Goal: Task Accomplishment & Management: Manage account settings

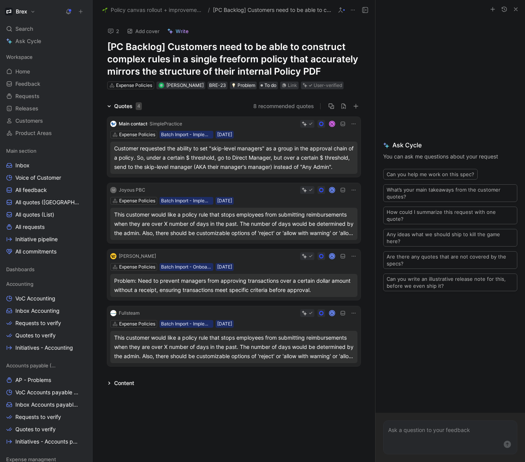
click at [172, 13] on span "Policy canvas rollout + improvements" at bounding box center [158, 9] width 94 height 9
click at [240, 12] on span "[PC Backlog] Customers need to be able to construct complex rules in a single f…" at bounding box center [272, 9] width 119 height 9
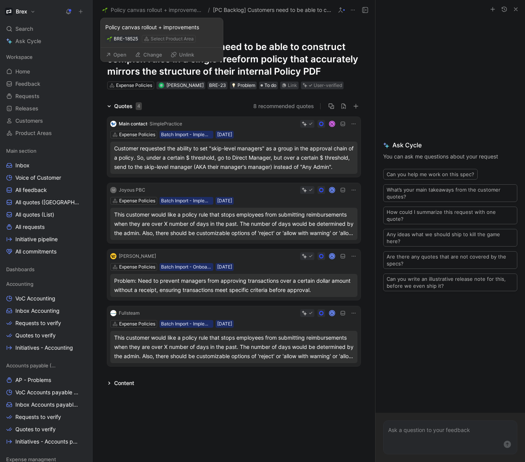
click at [170, 10] on span "Policy canvas rollout + improvements" at bounding box center [158, 9] width 94 height 9
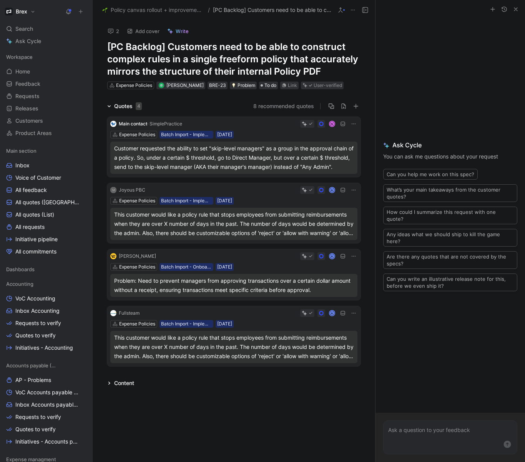
click at [120, 380] on div "Content" at bounding box center [124, 383] width 20 height 9
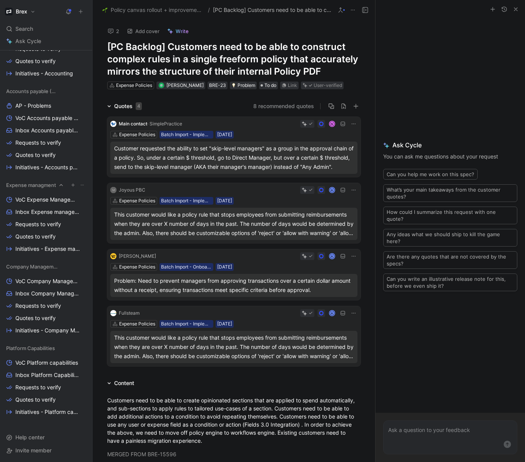
scroll to position [275, 0]
click at [54, 232] on link "Quotes to verify" at bounding box center [46, 236] width 86 height 12
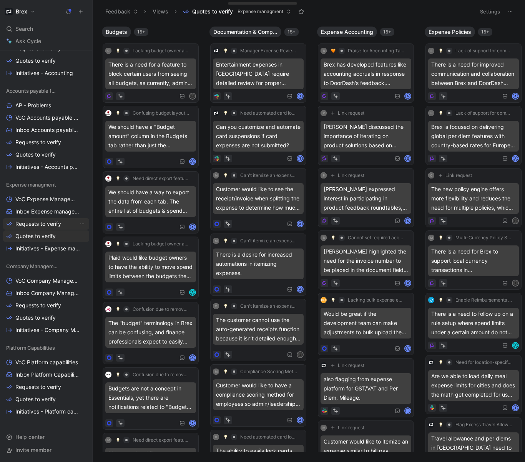
click at [47, 227] on span "Requests to verify" at bounding box center [38, 224] width 46 height 8
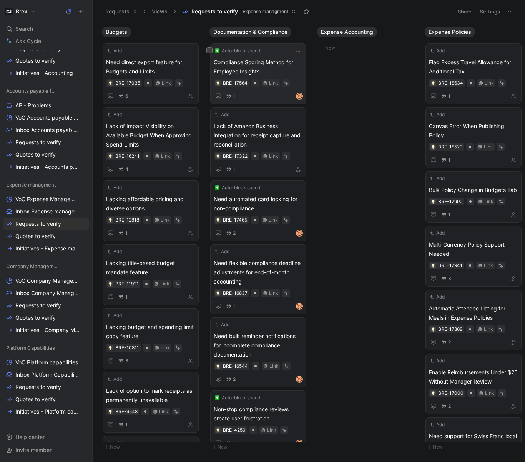
click at [302, 95] on div "D" at bounding box center [299, 95] width 5 height 5
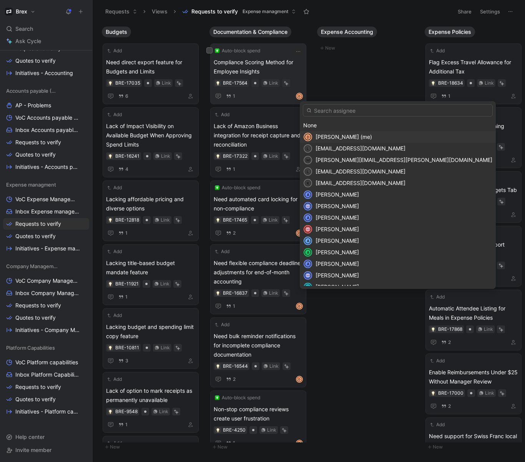
click at [335, 139] on span "[PERSON_NAME] (me)" at bounding box center [344, 136] width 57 height 7
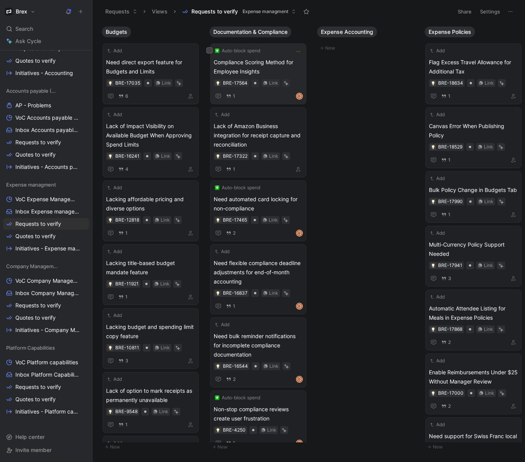
click at [302, 96] on div "D" at bounding box center [299, 95] width 5 height 5
click at [308, 32] on icon "button" at bounding box center [307, 32] width 6 height 6
click at [257, 202] on span "Need automated card locking for non-compliance" at bounding box center [258, 204] width 89 height 18
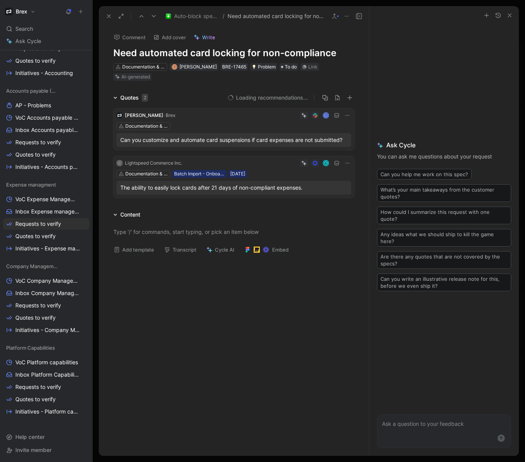
click at [511, 16] on use "button" at bounding box center [510, 15] width 3 height 3
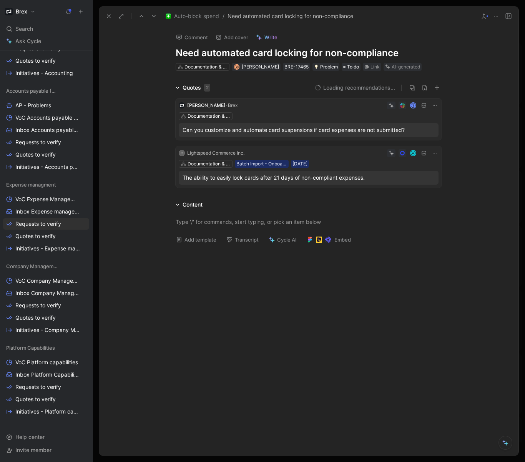
click at [108, 14] on icon at bounding box center [109, 16] width 6 height 6
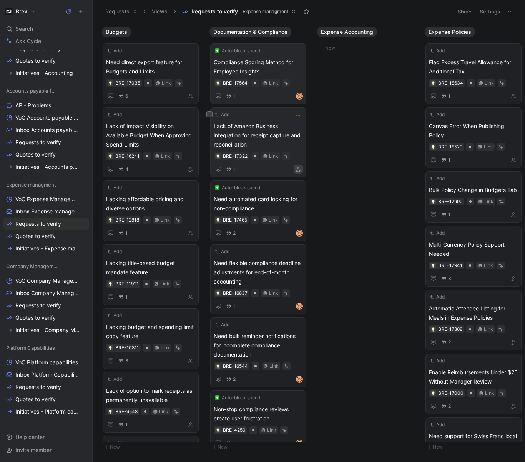
click at [300, 171] on icon "button" at bounding box center [298, 169] width 5 height 5
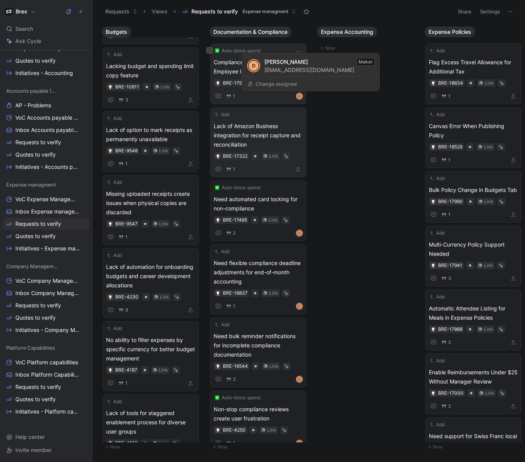
click at [302, 97] on div "D" at bounding box center [299, 95] width 5 height 5
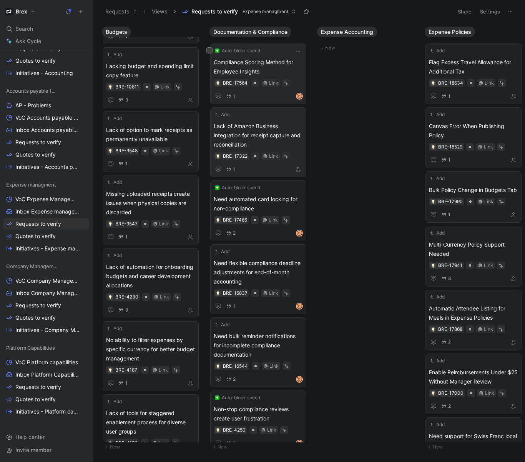
click at [258, 65] on span "Compliance Scoring Method for Employee Insights" at bounding box center [258, 67] width 89 height 18
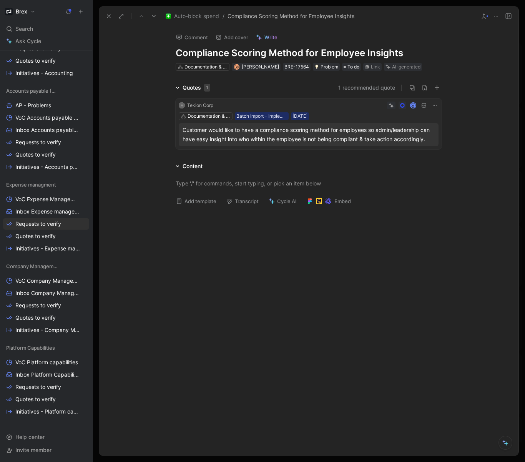
click at [303, 270] on div at bounding box center [309, 281] width 420 height 138
click at [107, 15] on icon at bounding box center [109, 16] width 6 height 6
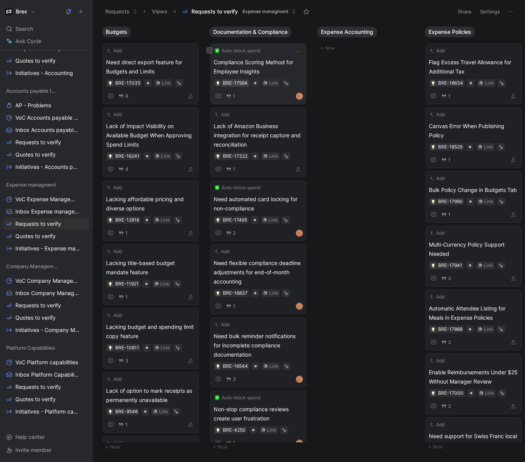
click at [234, 83] on div "BRE-17564" at bounding box center [235, 83] width 25 height 8
click at [217, 83] on img at bounding box center [218, 83] width 5 height 5
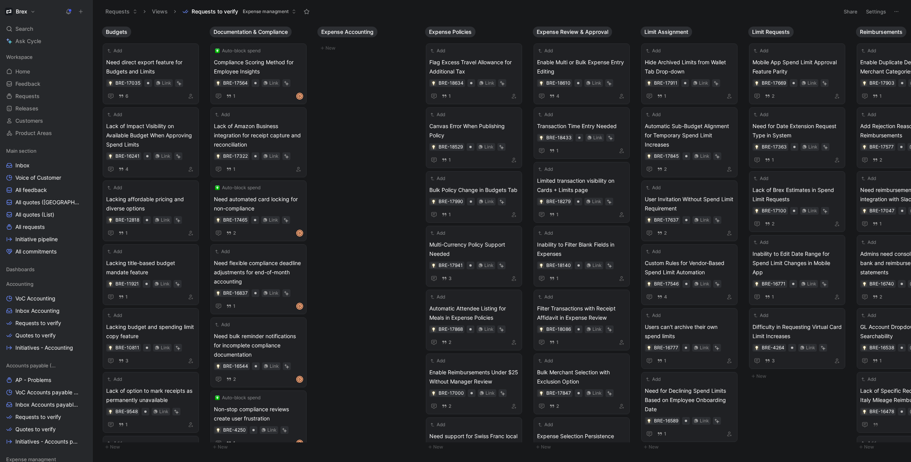
click at [80, 13] on icon at bounding box center [80, 11] width 5 height 5
click at [30, 12] on button "Brex" at bounding box center [20, 11] width 34 height 11
click at [525, 18] on div at bounding box center [455, 231] width 911 height 462
click at [525, 12] on icon at bounding box center [896, 11] width 6 height 6
click at [525, 10] on button "Settings" at bounding box center [875, 11] width 27 height 11
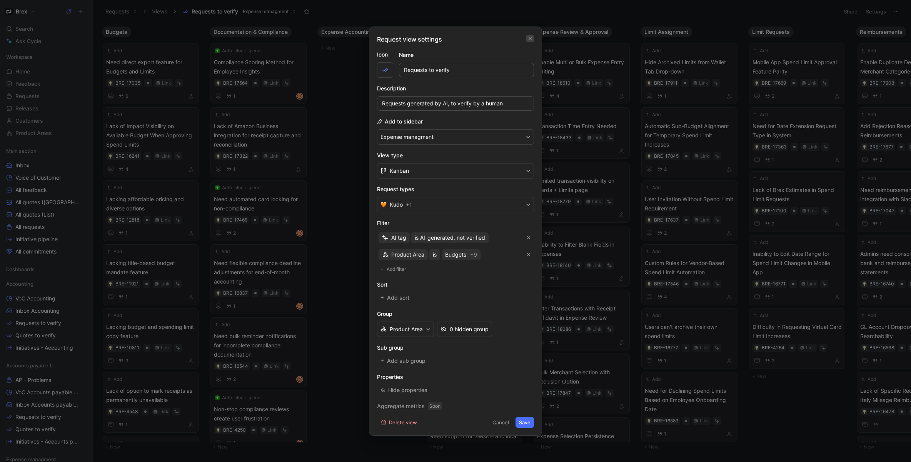
click at [525, 40] on icon "button" at bounding box center [530, 38] width 5 height 6
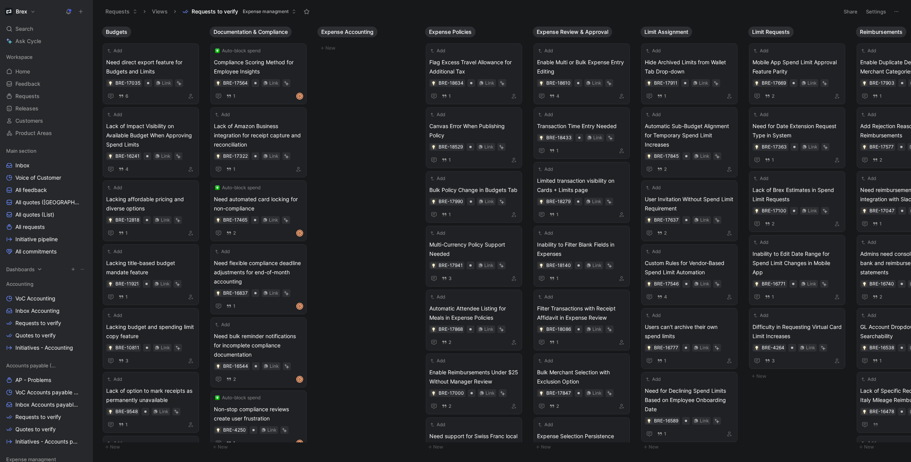
click at [40, 269] on icon at bounding box center [39, 269] width 3 height 2
click at [73, 269] on icon "button" at bounding box center [73, 269] width 5 height 5
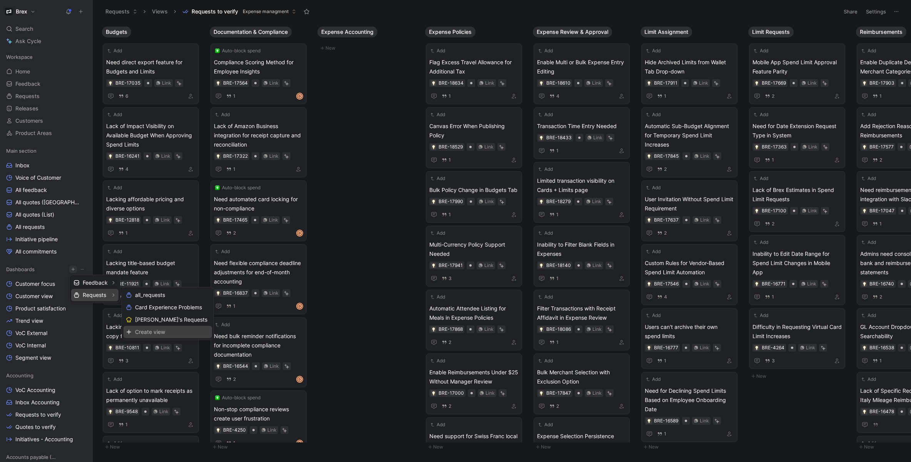
click at [153, 332] on span "Create view" at bounding box center [150, 331] width 30 height 7
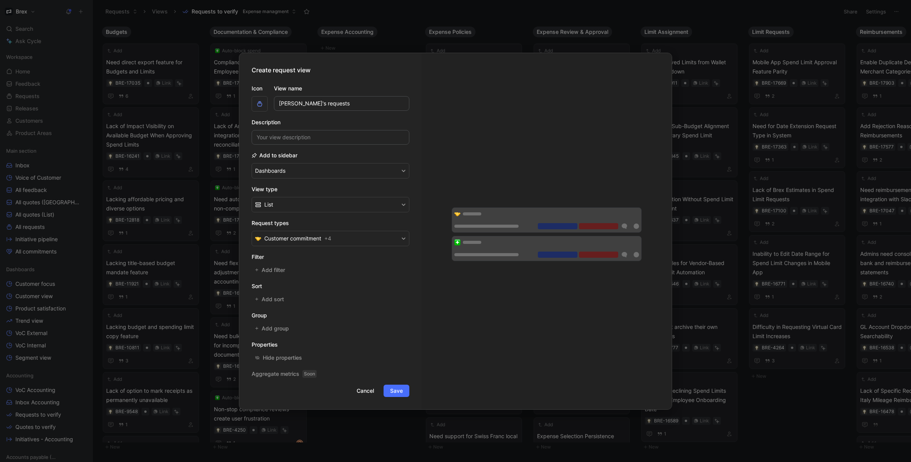
type input "[PERSON_NAME]'s requests"
click at [286, 143] on input at bounding box center [331, 137] width 158 height 15
click at [309, 172] on button "Dashboards" at bounding box center [331, 170] width 158 height 15
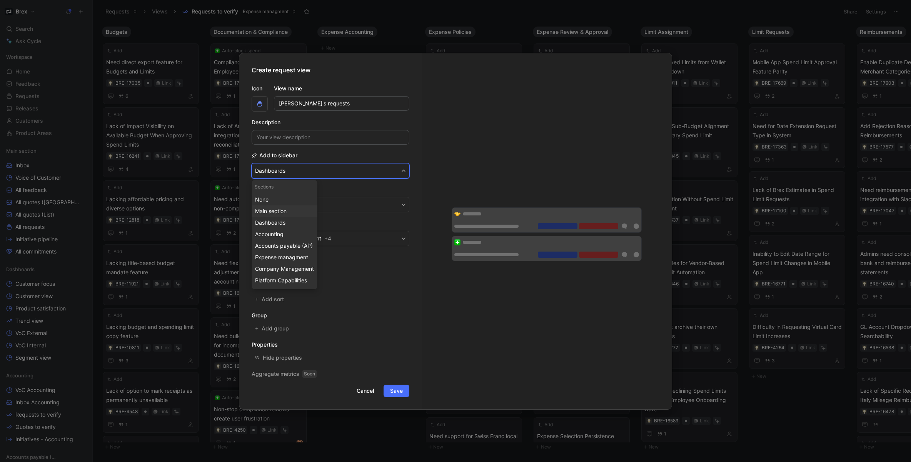
click at [284, 209] on span "Main section" at bounding box center [271, 211] width 32 height 7
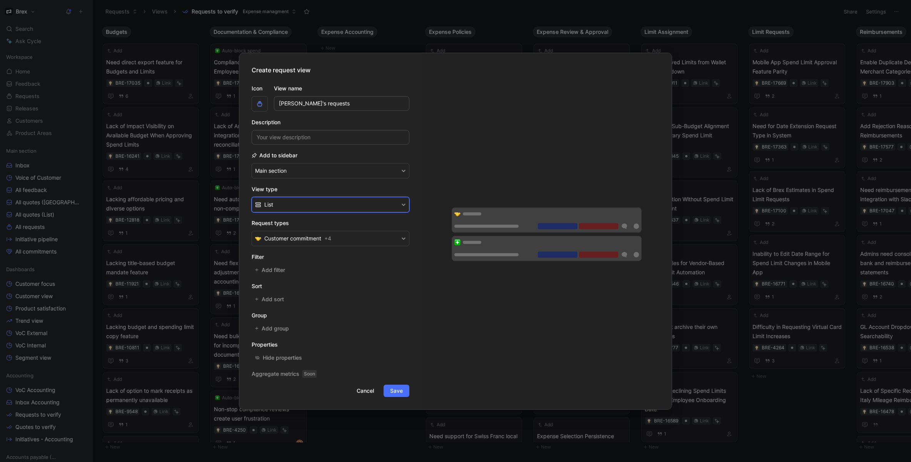
click at [290, 206] on button "List" at bounding box center [331, 204] width 158 height 15
click at [288, 245] on div "Table" at bounding box center [335, 245] width 142 height 9
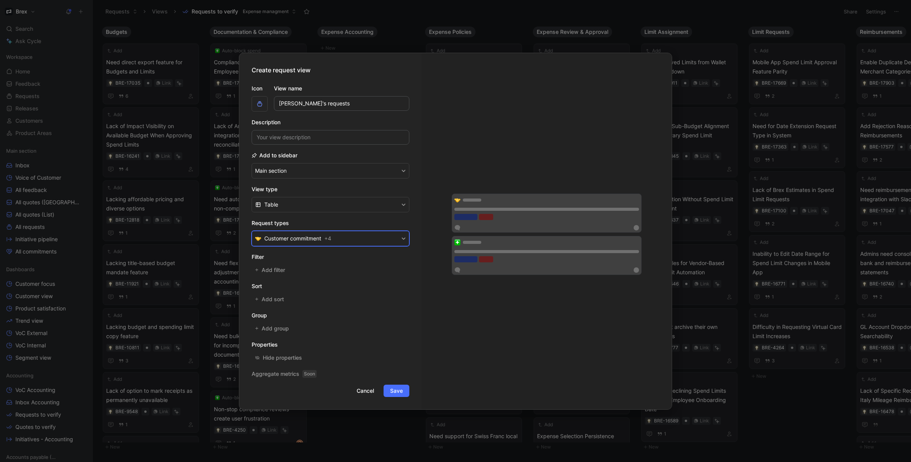
click at [367, 236] on button "Customer commitment + 4" at bounding box center [331, 238] width 158 height 15
click at [277, 271] on span "Add filter" at bounding box center [274, 269] width 24 height 9
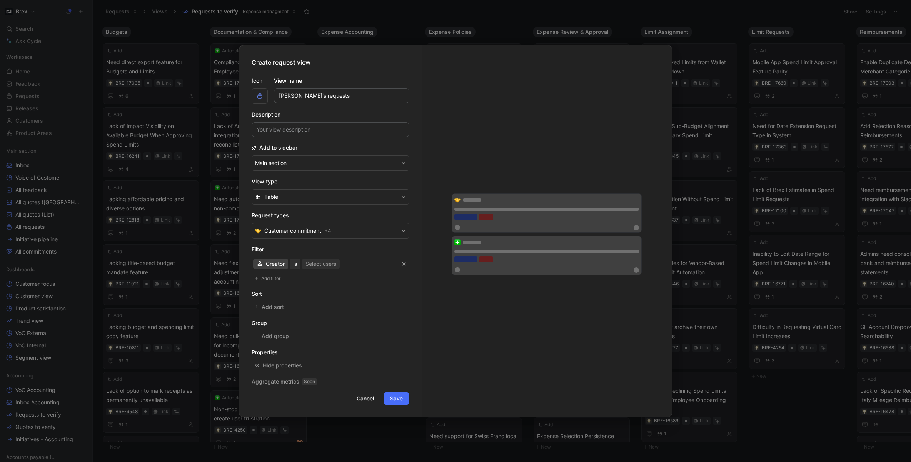
click at [269, 266] on span "Creator" at bounding box center [275, 263] width 19 height 9
click at [277, 316] on span "Assignee" at bounding box center [277, 314] width 23 height 7
click at [315, 264] on div "Select users" at bounding box center [320, 263] width 31 height 9
click at [300, 264] on span "is" at bounding box center [299, 263] width 4 height 9
click at [320, 264] on div "Select users" at bounding box center [324, 263] width 31 height 9
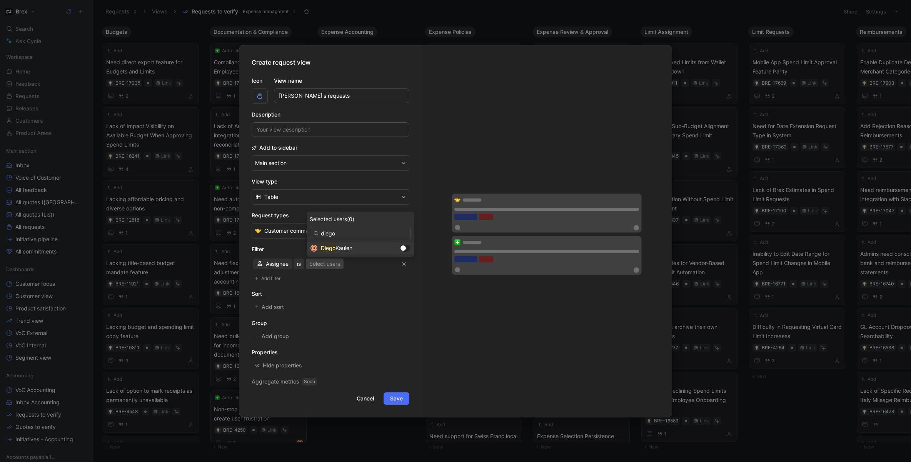
type input "diego"
click at [348, 250] on span "Kaulen" at bounding box center [343, 248] width 17 height 7
click at [359, 229] on button "Customer commitment + 4" at bounding box center [331, 230] width 158 height 15
click at [275, 280] on span "Add filter" at bounding box center [271, 279] width 20 height 8
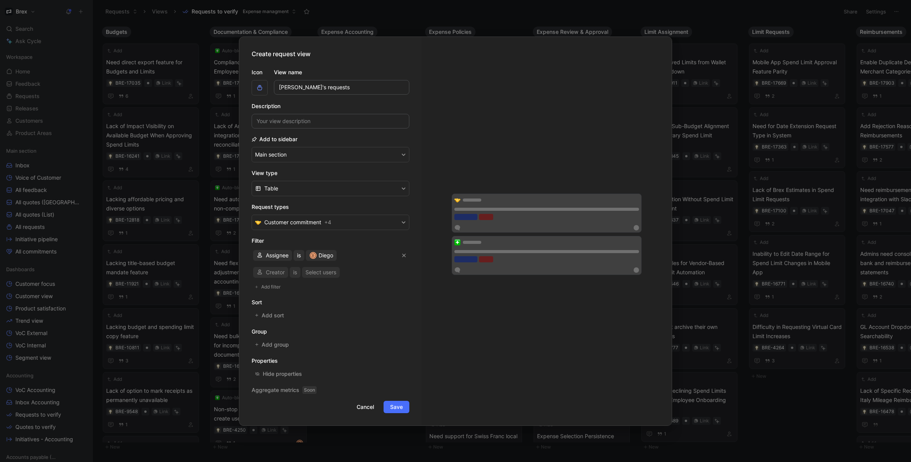
click at [273, 274] on div "Creator is Select users" at bounding box center [331, 272] width 158 height 14
click at [323, 274] on div "Select users" at bounding box center [320, 272] width 31 height 9
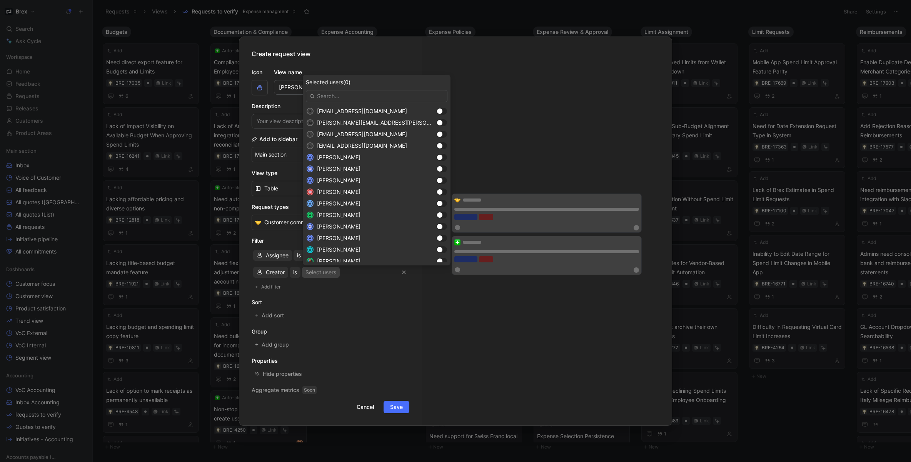
click at [338, 99] on input "text" at bounding box center [377, 96] width 142 height 12
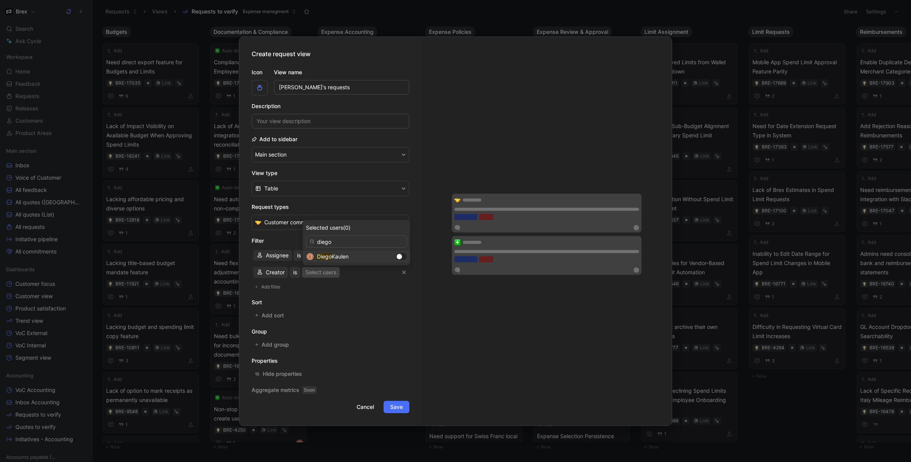
type input "diego"
click at [337, 259] on span "Kaulen" at bounding box center [340, 256] width 17 height 7
click at [275, 287] on span "Add filter" at bounding box center [271, 287] width 20 height 8
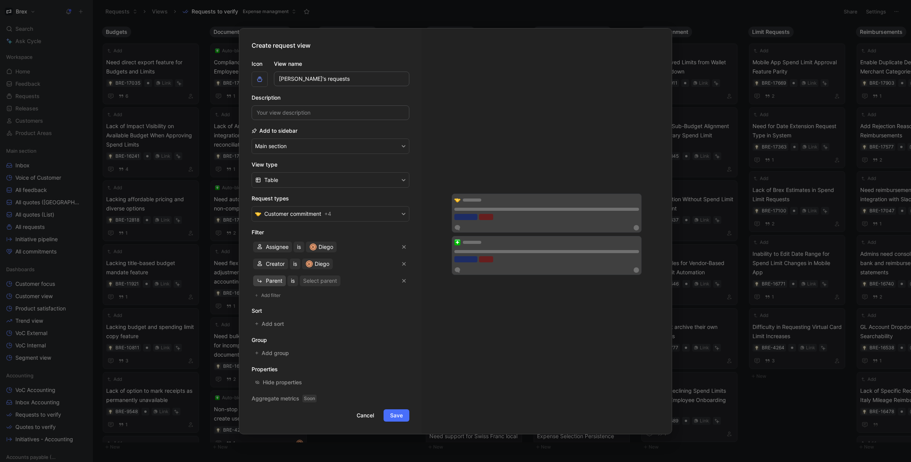
click at [275, 286] on button "Parent" at bounding box center [269, 280] width 33 height 11
click at [402, 282] on icon "button" at bounding box center [404, 281] width 5 height 5
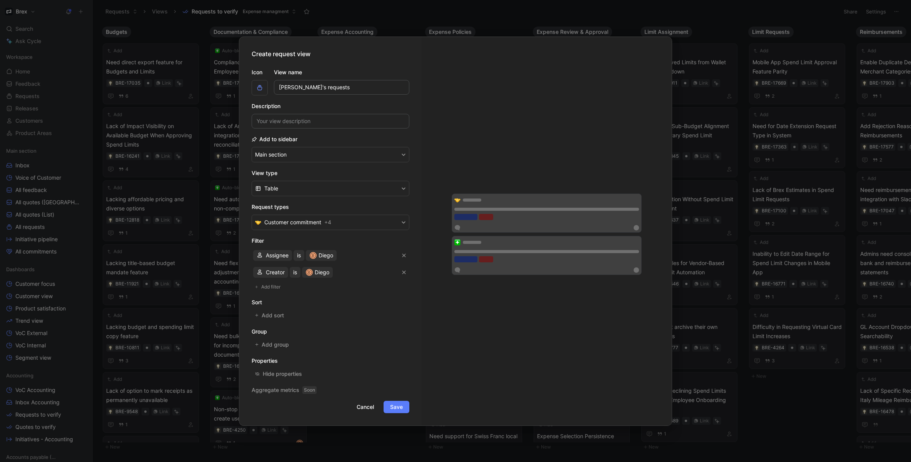
click at [392, 407] on span "Save" at bounding box center [396, 406] width 13 height 9
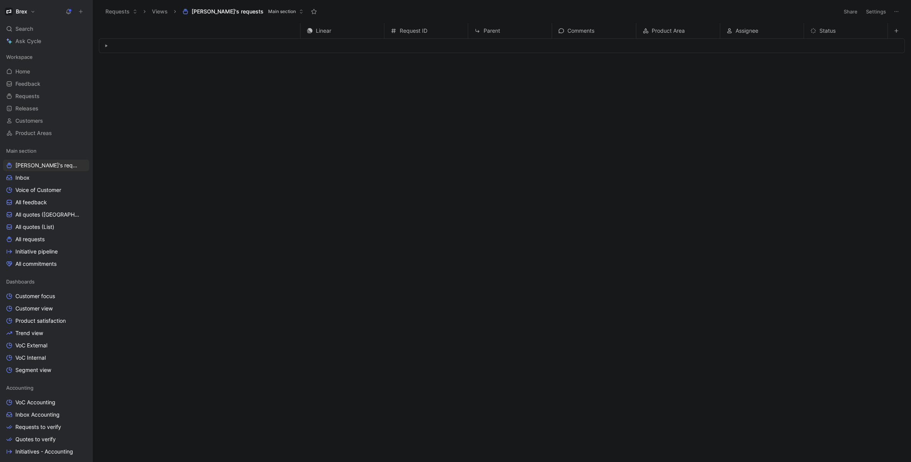
click at [106, 47] on button "button" at bounding box center [106, 46] width 8 height 8
click at [106, 47] on use "button" at bounding box center [106, 47] width 3 height 2
click at [156, 14] on button "Views" at bounding box center [159, 12] width 23 height 12
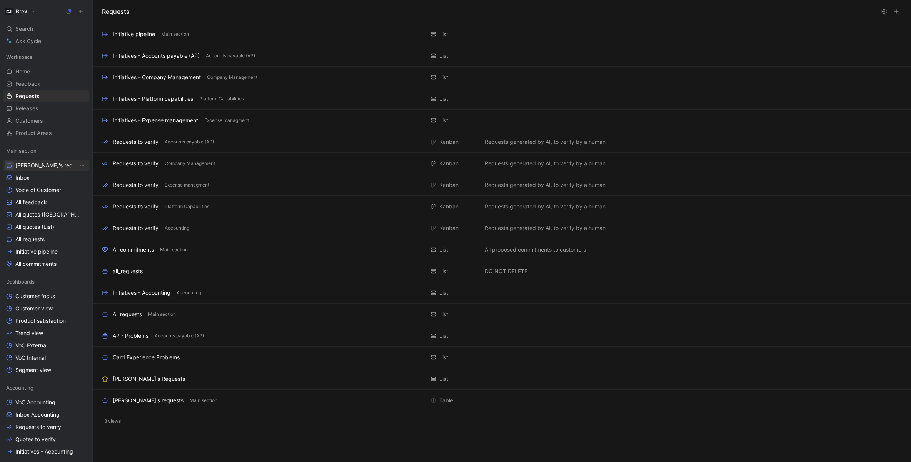
click at [10, 165] on icon "button" at bounding box center [9, 165] width 6 height 6
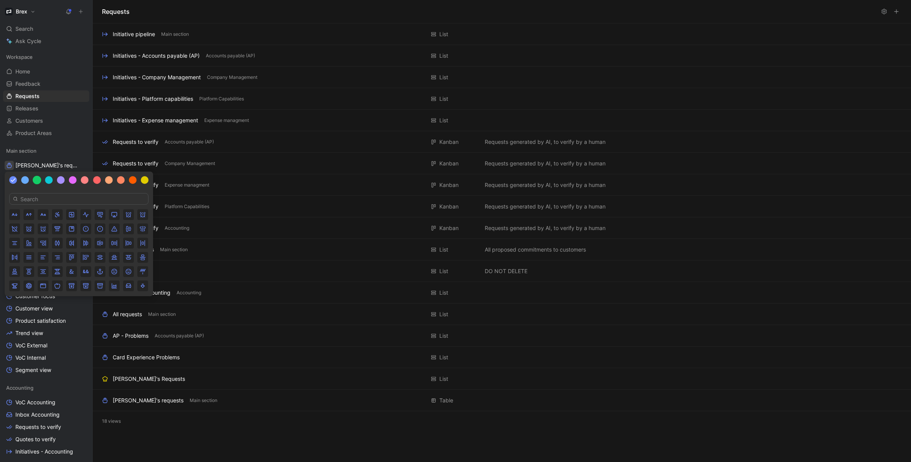
click at [34, 179] on div at bounding box center [37, 180] width 8 height 8
click at [48, 200] on input at bounding box center [78, 199] width 139 height 12
type input "mountain"
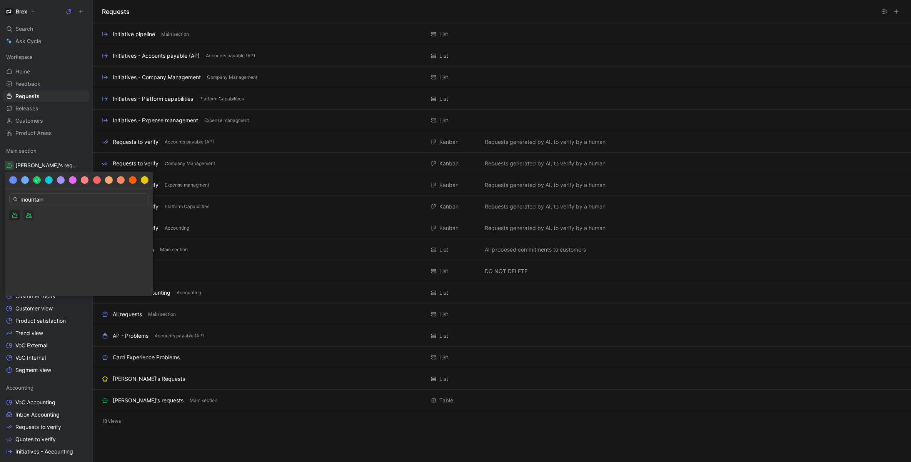
click at [31, 216] on icon "button" at bounding box center [29, 215] width 6 height 6
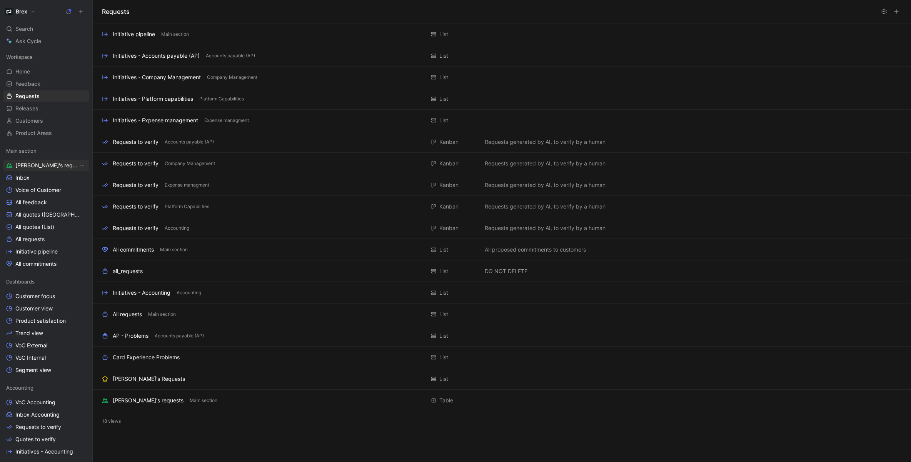
click at [53, 163] on span "[PERSON_NAME]'s requests" at bounding box center [46, 166] width 63 height 8
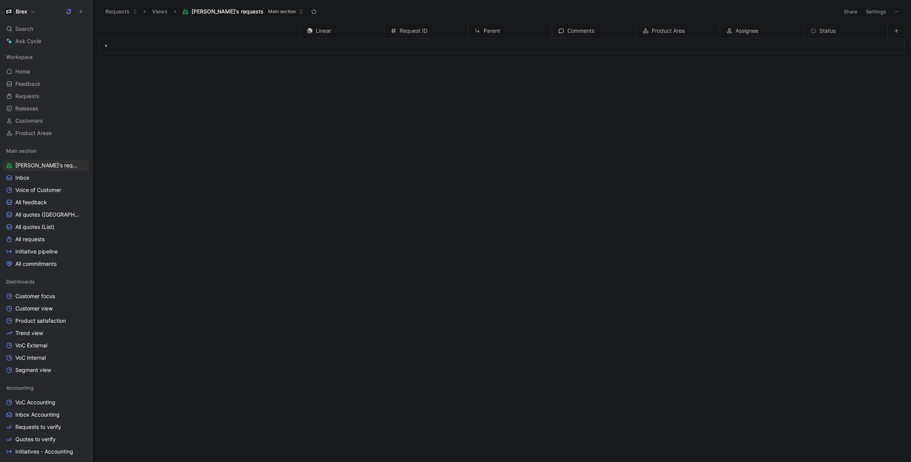
click at [268, 11] on span "Main section" at bounding box center [282, 12] width 28 height 8
click at [525, 13] on button "Settings" at bounding box center [875, 11] width 27 height 11
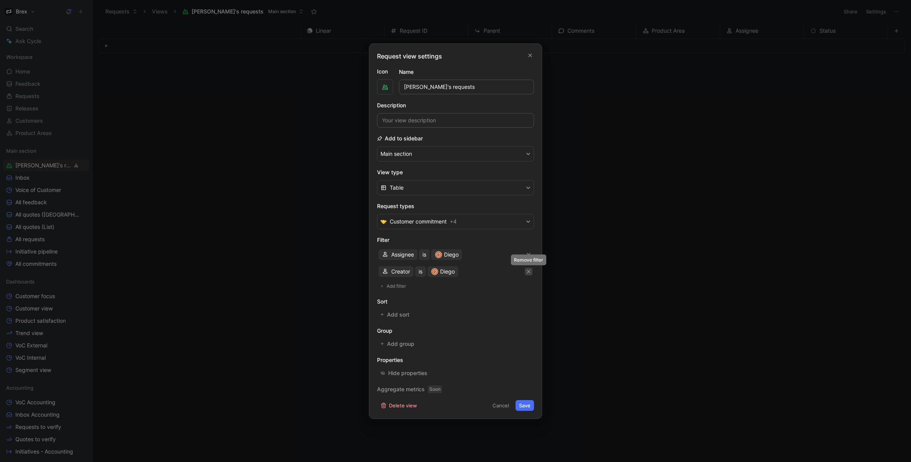
click at [525, 271] on icon "button" at bounding box center [528, 271] width 5 height 5
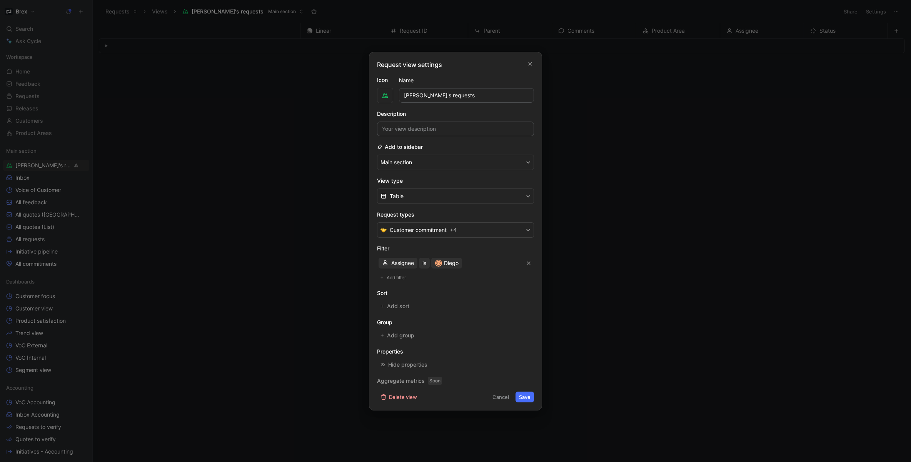
click at [525, 399] on button "Save" at bounding box center [524, 397] width 18 height 11
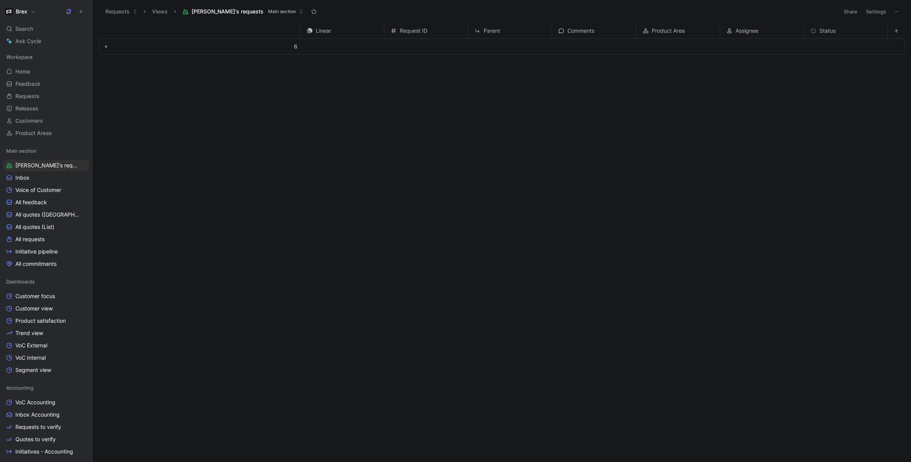
click at [106, 47] on icon "button" at bounding box center [106, 46] width 3 height 3
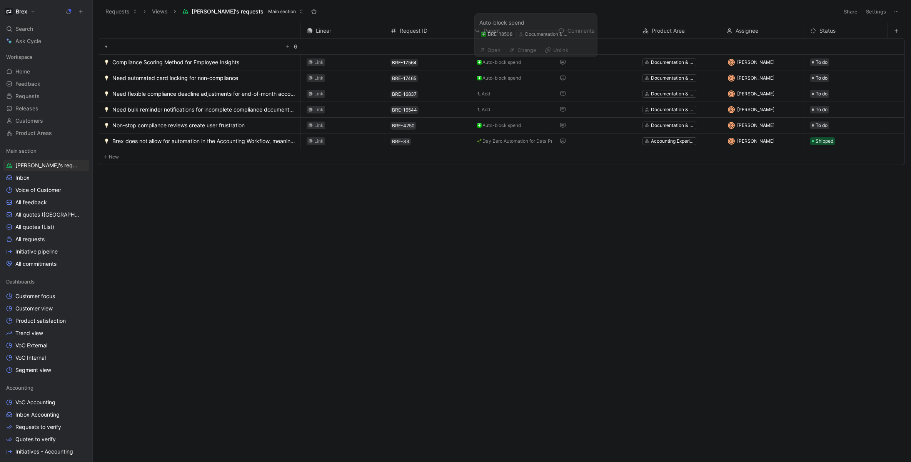
click at [482, 62] on span "Auto-block spend" at bounding box center [501, 62] width 38 height 6
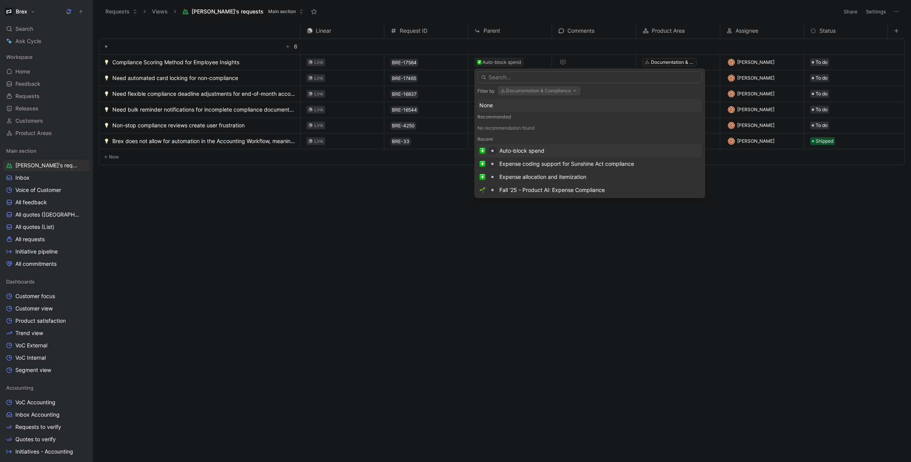
click at [518, 151] on div "Auto-block spend" at bounding box center [521, 150] width 45 height 9
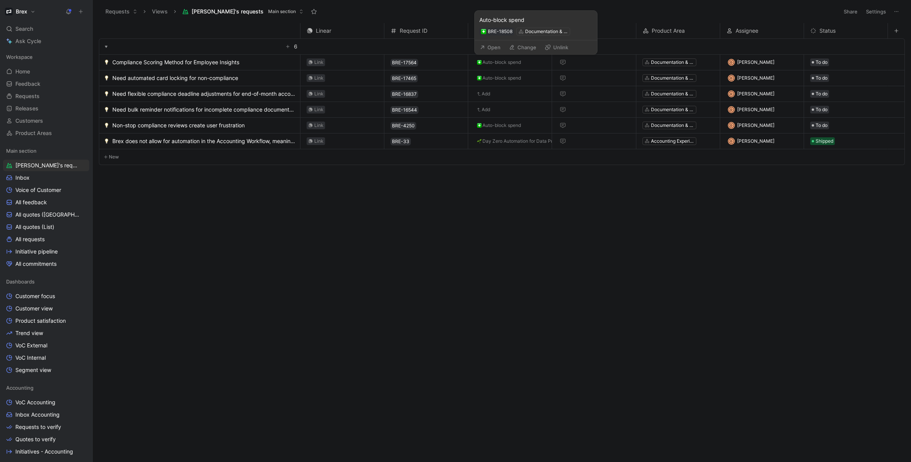
click at [496, 49] on button "Open" at bounding box center [490, 47] width 28 height 11
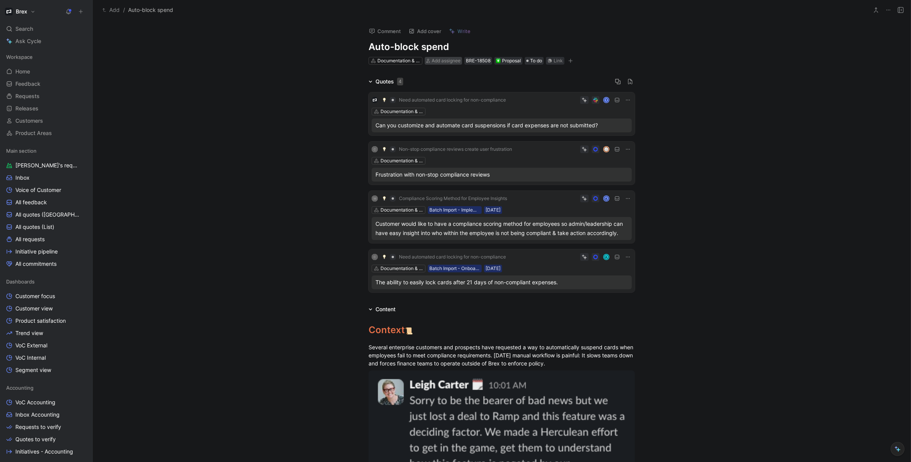
click at [439, 58] on span "Add assignee" at bounding box center [446, 61] width 29 height 6
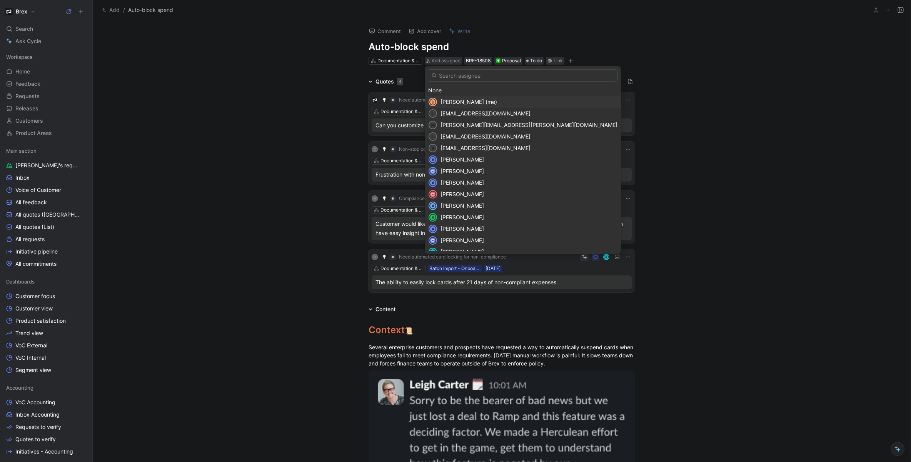
click at [480, 100] on span "[PERSON_NAME] (me)" at bounding box center [468, 101] width 57 height 7
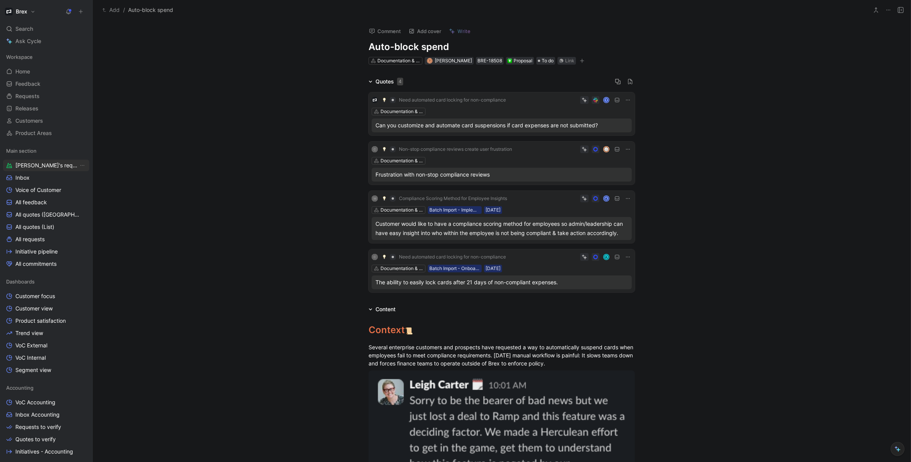
click at [43, 163] on span "[PERSON_NAME]'s requests" at bounding box center [46, 166] width 63 height 8
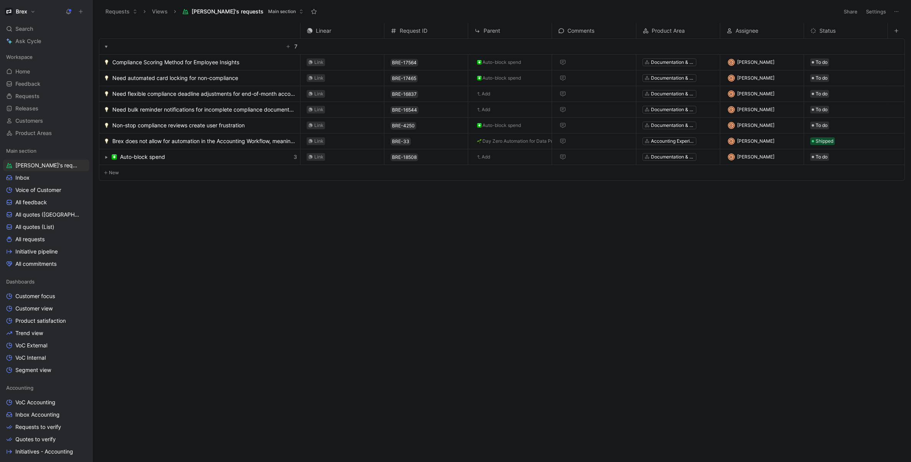
drag, startPoint x: 124, startPoint y: 158, endPoint x: 111, endPoint y: 215, distance: 58.4
click at [101, 230] on div "Linear Request ID Parent Comments Product Area Assignee Status 7 Compliance Sco…" at bounding box center [505, 241] width 812 height 436
click at [106, 157] on use "button" at bounding box center [106, 157] width 2 height 3
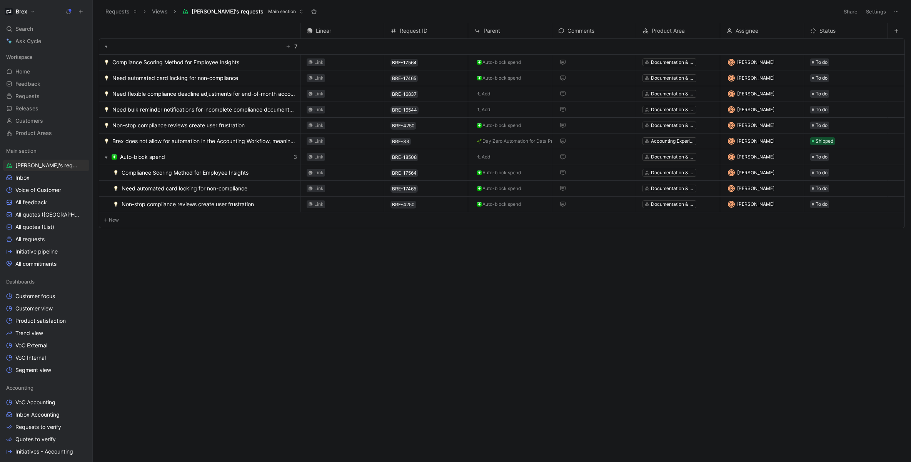
click at [106, 157] on use "button" at bounding box center [106, 158] width 3 height 2
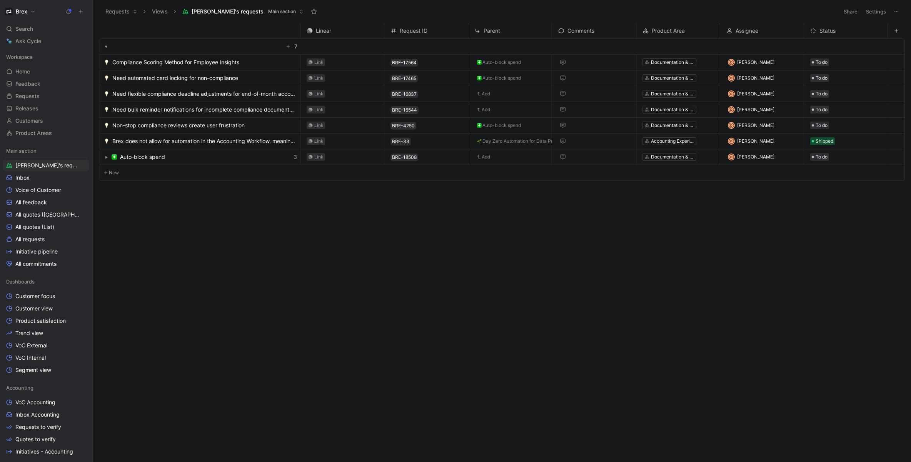
drag, startPoint x: 107, startPoint y: 151, endPoint x: 114, endPoint y: 190, distance: 40.4
click at [113, 190] on div "Linear Request ID Parent Comments Product Area Assignee Status 7 Compliance Sco…" at bounding box center [505, 241] width 812 height 436
click at [30, 168] on span "[PERSON_NAME]'s requests" at bounding box center [46, 166] width 63 height 8
click at [29, 181] on link "Inbox" at bounding box center [46, 178] width 86 height 12
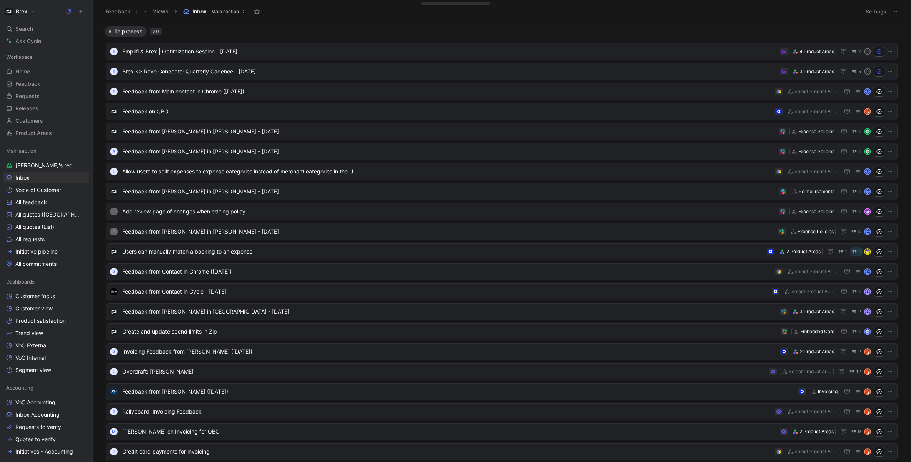
click at [76, 12] on button at bounding box center [80, 11] width 11 height 11
click at [137, 31] on button "New request r" at bounding box center [132, 27] width 82 height 13
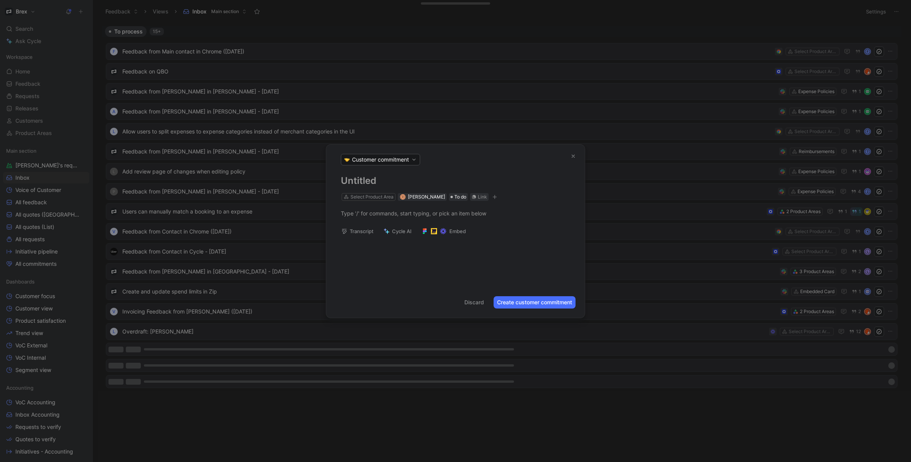
click at [381, 185] on h1 at bounding box center [455, 181] width 229 height 12
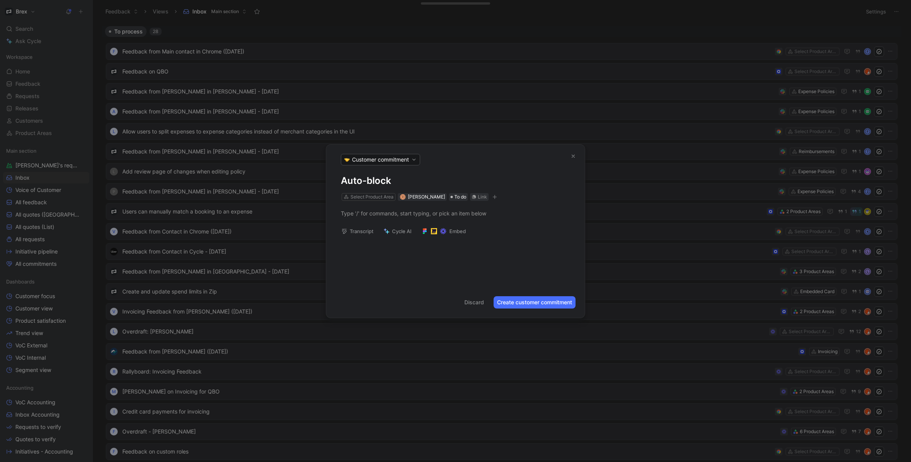
click at [424, 181] on h1 "Auto-block" at bounding box center [455, 181] width 229 height 12
click at [370, 197] on div "Select Product Area" at bounding box center [371, 197] width 43 height 8
click at [400, 162] on span "Customer commitment" at bounding box center [380, 160] width 57 height 8
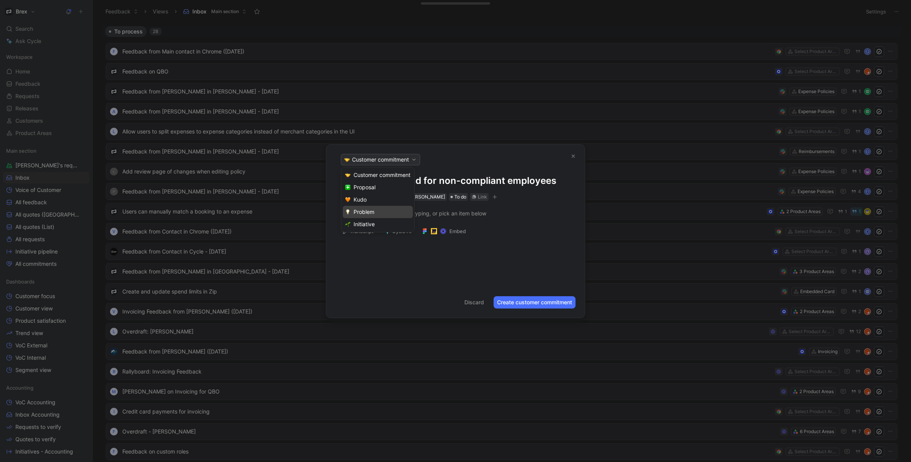
click at [373, 212] on span "Problem" at bounding box center [364, 211] width 21 height 7
click at [525, 306] on button "Create problem" at bounding box center [552, 302] width 46 height 12
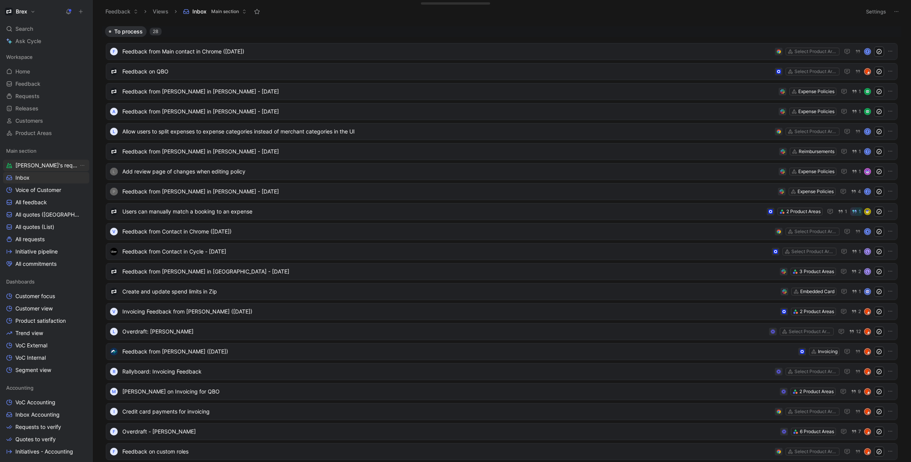
click at [42, 163] on span "[PERSON_NAME]'s requests" at bounding box center [46, 166] width 63 height 8
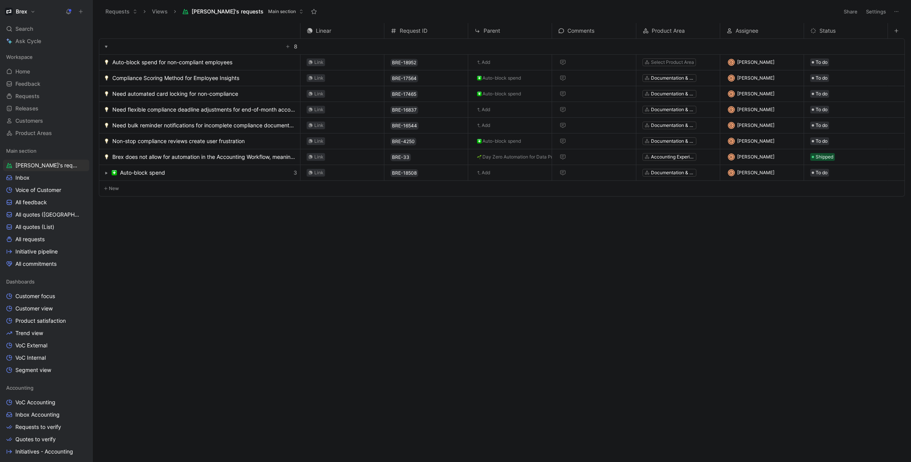
click at [157, 62] on span "Auto-block spend for non-compliant employees" at bounding box center [172, 62] width 120 height 9
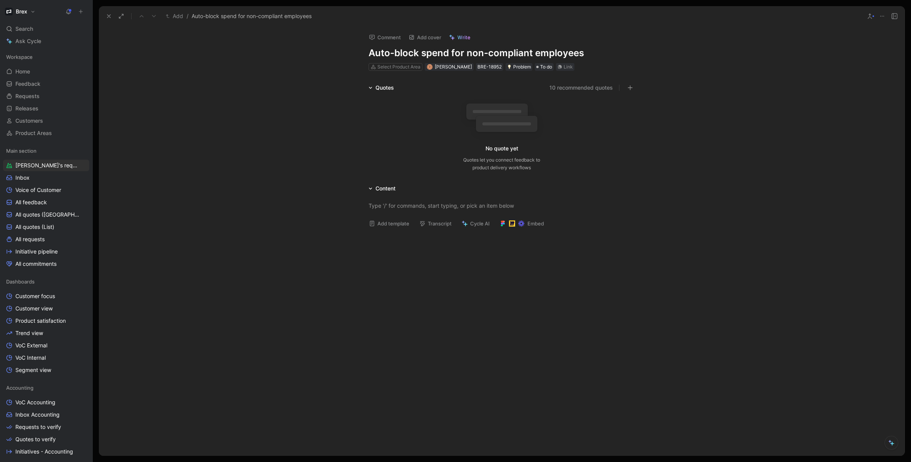
click at [525, 16] on icon at bounding box center [870, 16] width 6 height 6
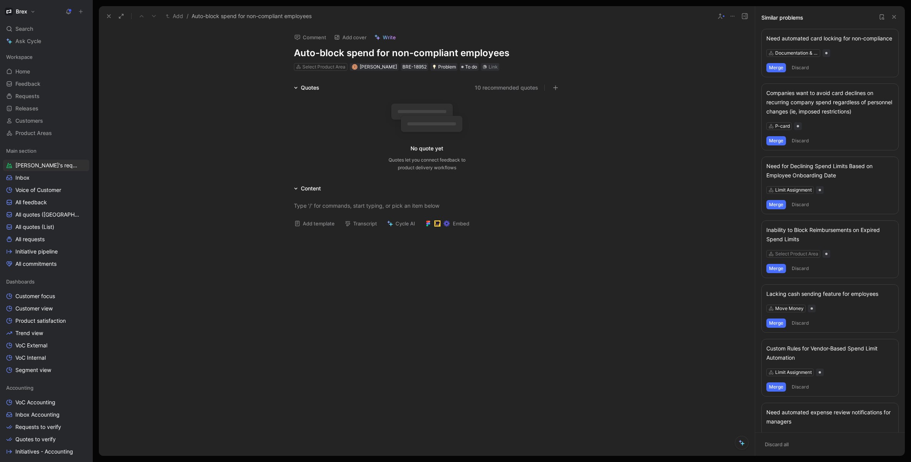
click at [525, 67] on button "Merge" at bounding box center [776, 67] width 20 height 9
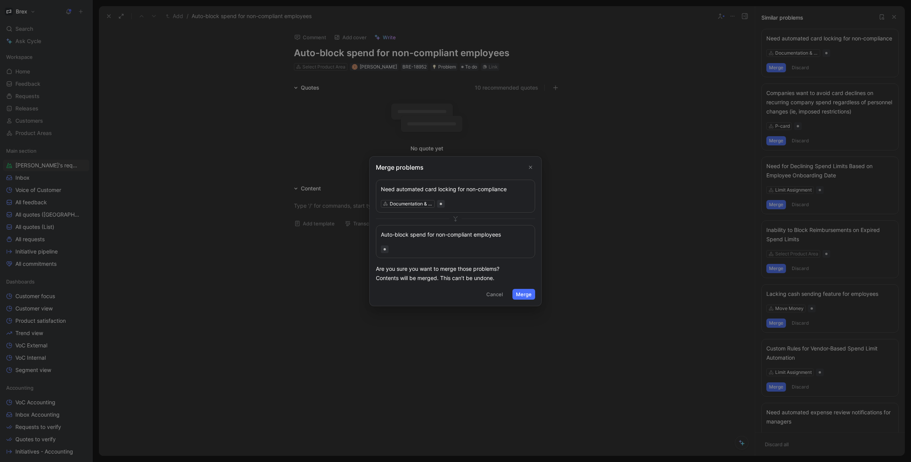
click at [524, 295] on button "Merge" at bounding box center [523, 294] width 23 height 11
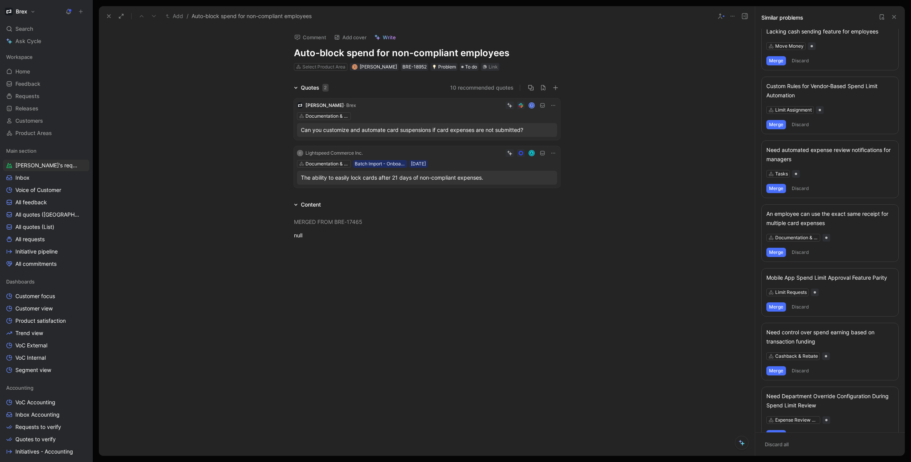
scroll to position [226, 0]
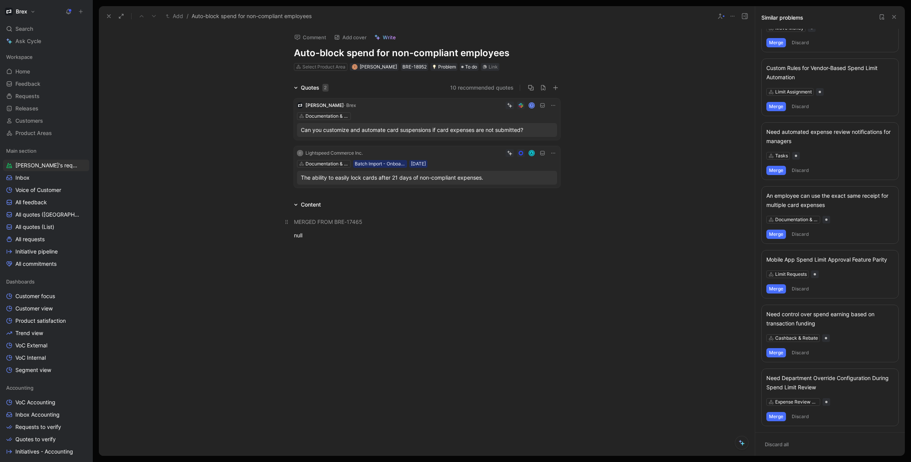
click at [342, 223] on mark "MERGED FROM BRE-17465" at bounding box center [328, 222] width 68 height 7
click at [383, 35] on span "Write" at bounding box center [389, 37] width 13 height 7
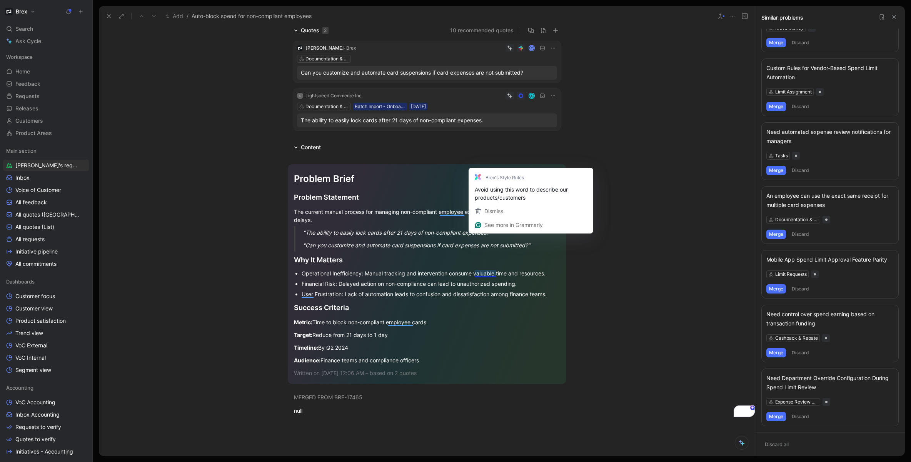
scroll to position [50, 0]
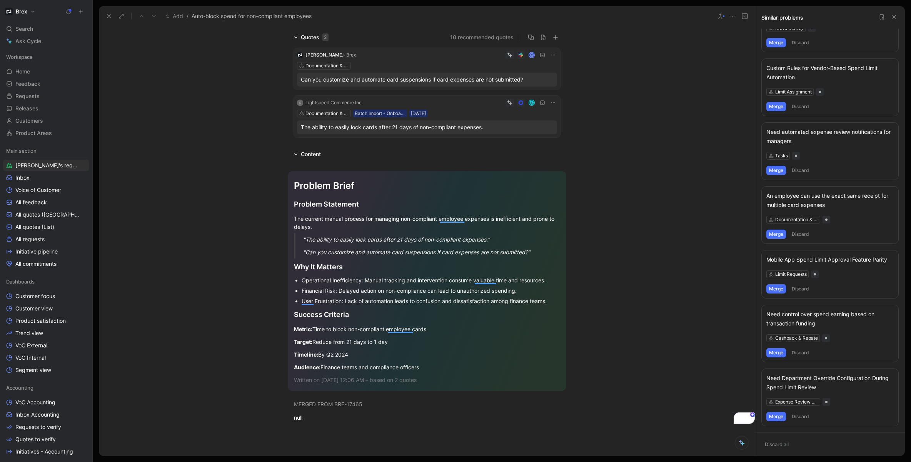
click at [525, 341] on section "Problem Brief Problem Statement The current manual process for managing non-com…" at bounding box center [427, 281] width 656 height 232
click at [525, 358] on div "Timeline: By Q2 2024" at bounding box center [427, 354] width 266 height 8
drag, startPoint x: 462, startPoint y: 374, endPoint x: 269, endPoint y: 192, distance: 265.9
click at [262, 195] on section "Problem Brief Problem Statement The current manual process for managing non-com…" at bounding box center [427, 281] width 656 height 232
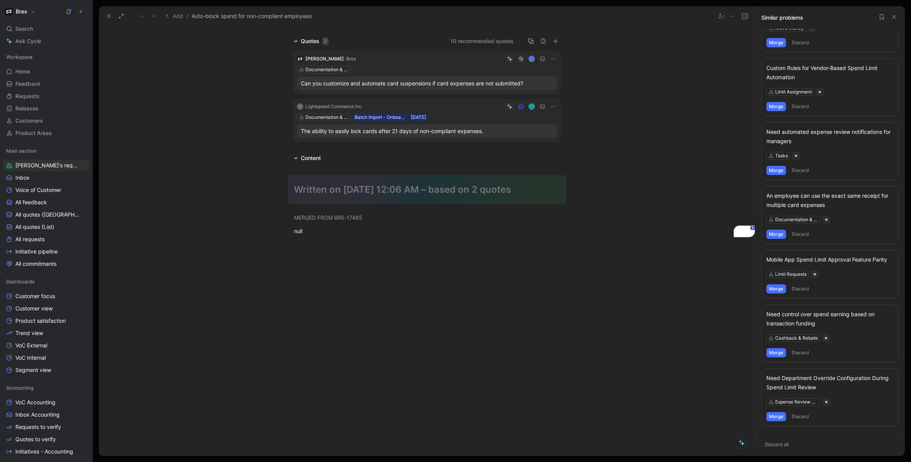
scroll to position [47, 0]
click at [95, 174] on button "See rewrite suggestions" at bounding box center [91, 168] width 6 height 11
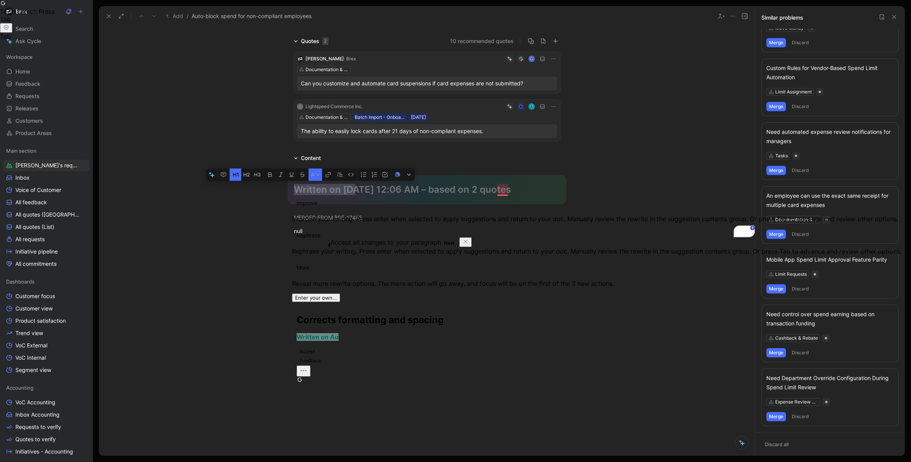
click at [511, 191] on span "Written on [DATE] 12:06 AM – based on 2 quotes" at bounding box center [402, 189] width 217 height 11
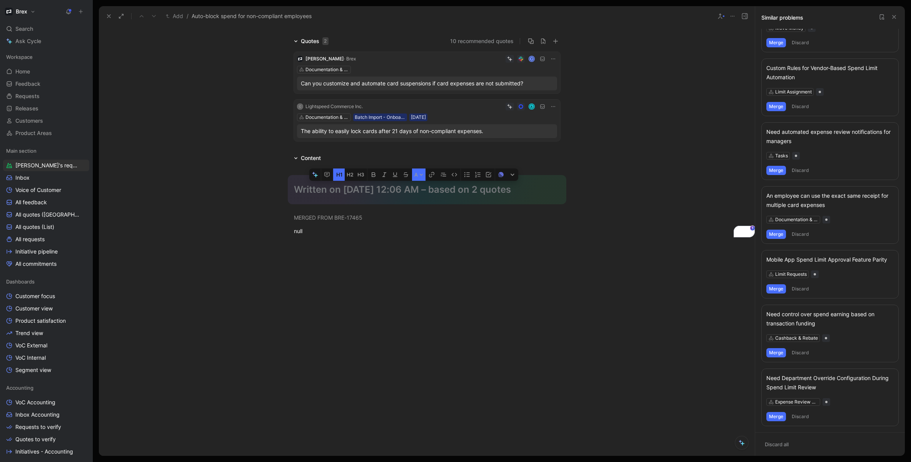
drag, startPoint x: 536, startPoint y: 190, endPoint x: 284, endPoint y: 172, distance: 252.7
click at [280, 175] on section "Written on [DATE] 12:06 AM – based on 2 quotes" at bounding box center [427, 190] width 656 height 42
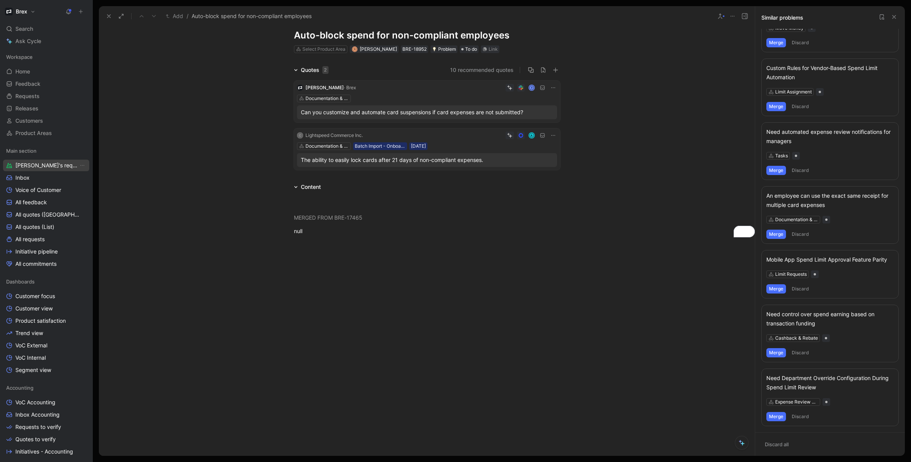
click at [56, 163] on span "[PERSON_NAME]'s requests" at bounding box center [46, 166] width 63 height 8
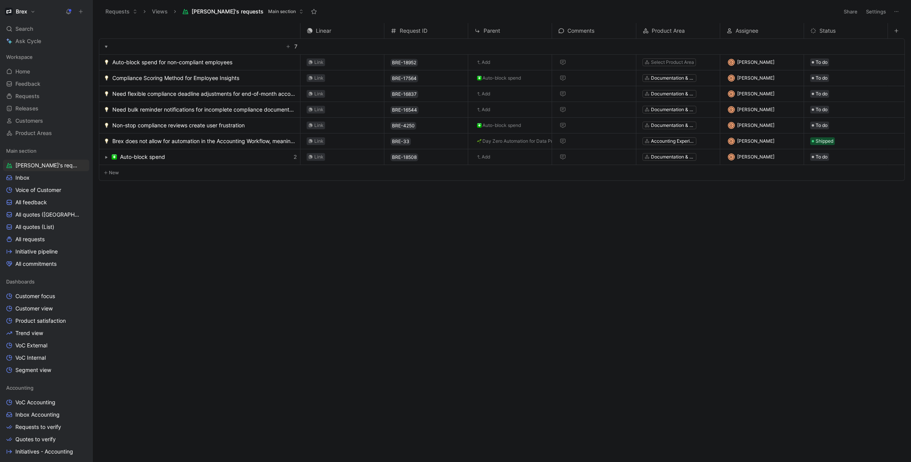
click at [106, 158] on use "button" at bounding box center [106, 157] width 2 height 3
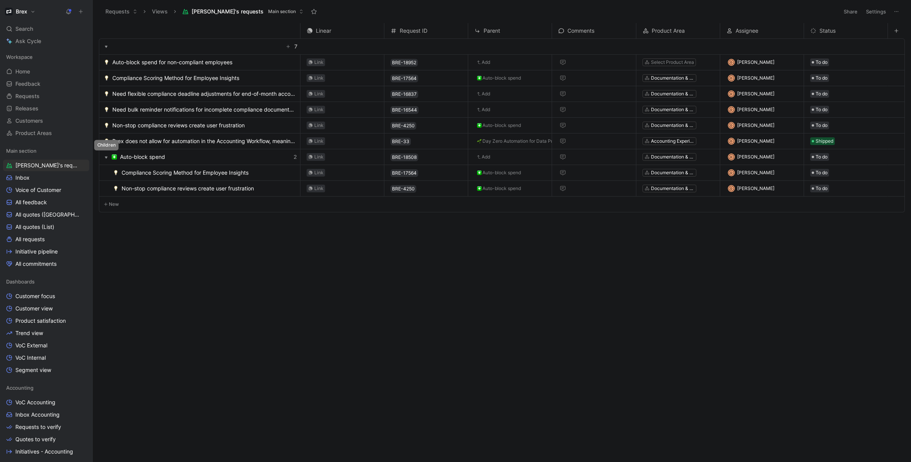
click at [173, 160] on link "Auto-block spend" at bounding box center [202, 156] width 180 height 9
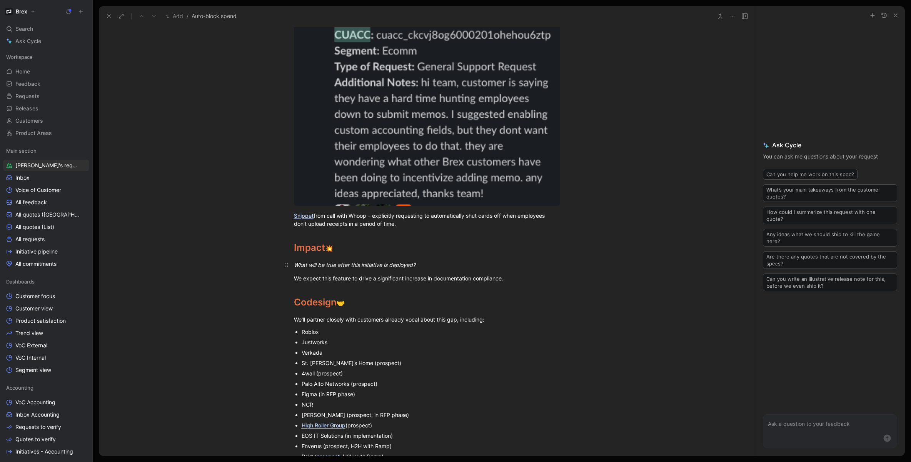
scroll to position [661, 0]
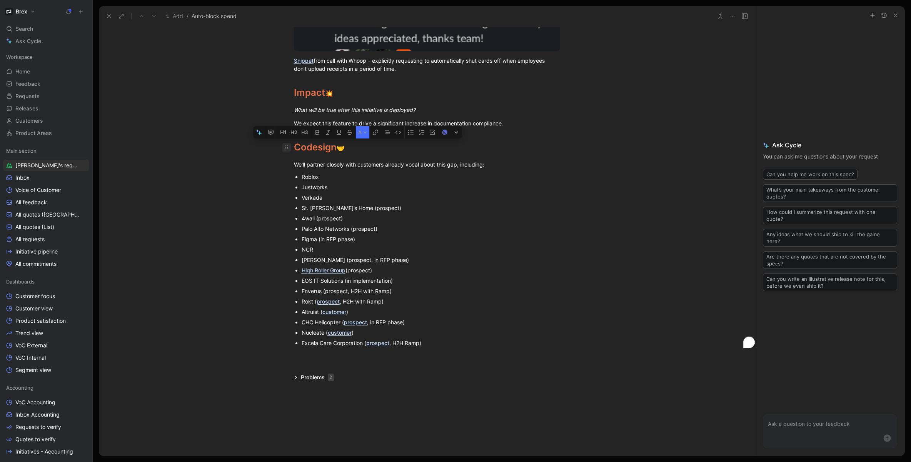
drag, startPoint x: 323, startPoint y: 226, endPoint x: 288, endPoint y: 149, distance: 84.5
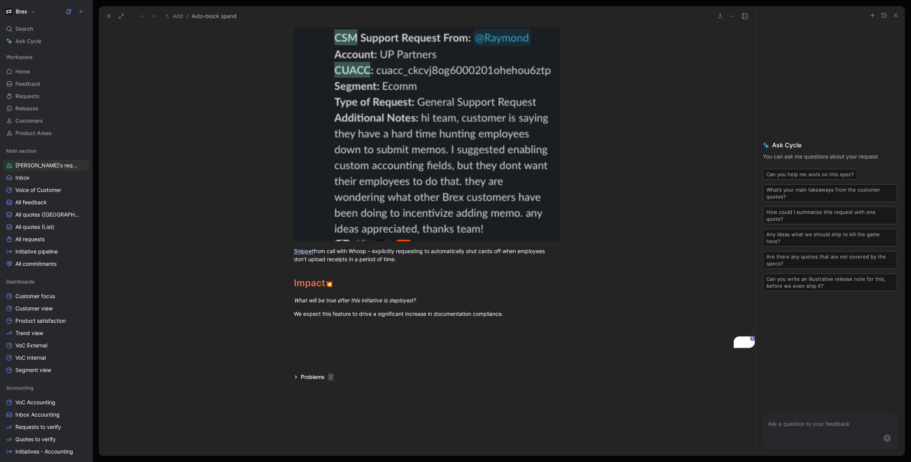
scroll to position [471, 0]
click at [106, 17] on icon at bounding box center [109, 16] width 6 height 6
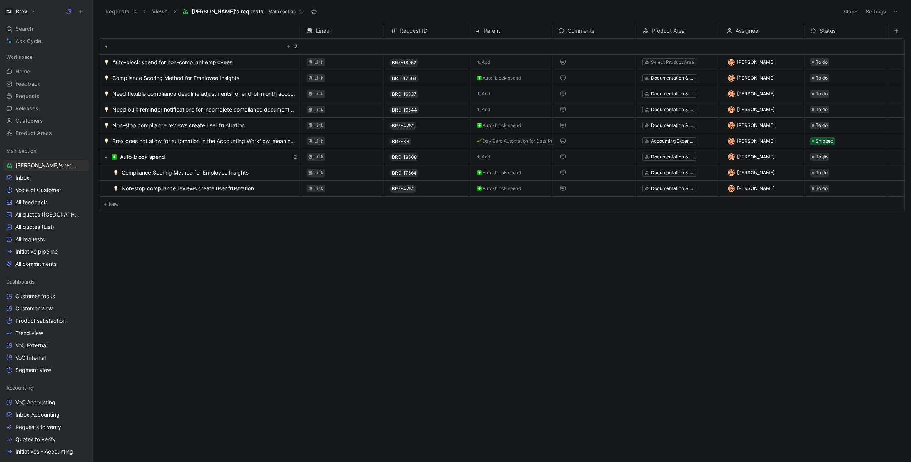
click at [197, 60] on span "Auto-block spend for non-compliant employees" at bounding box center [172, 62] width 120 height 9
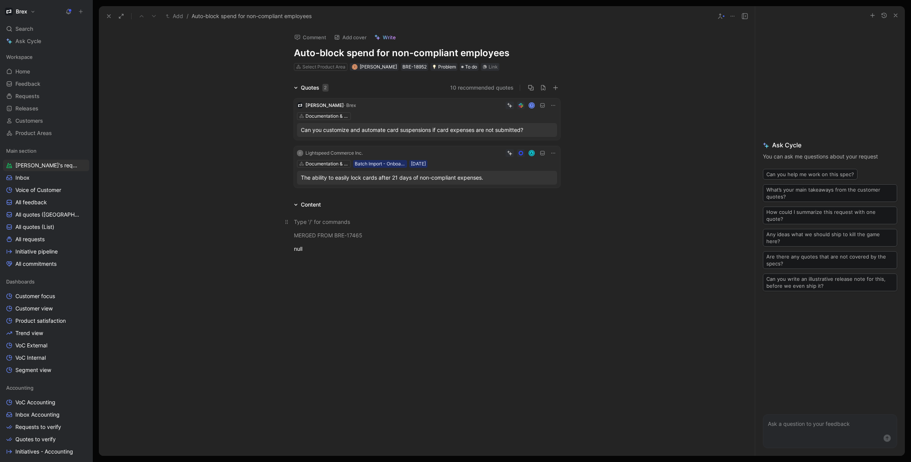
click at [352, 220] on div at bounding box center [427, 222] width 266 height 8
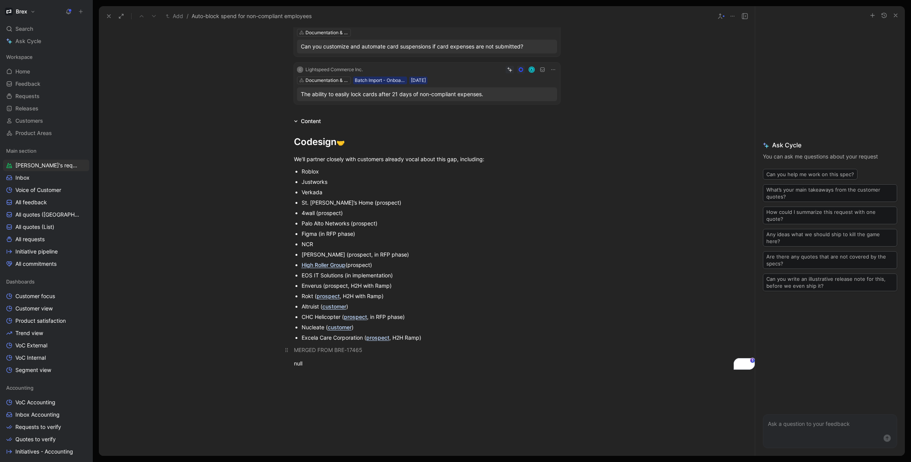
scroll to position [84, 0]
click at [443, 224] on div "Palo Alto Networks (prospect)" at bounding box center [431, 223] width 259 height 8
click at [512, 156] on div "We'll partner closely with customers already vocal about this gap, including:" at bounding box center [427, 158] width 266 height 8
